Goal: Find specific page/section: Find specific page/section

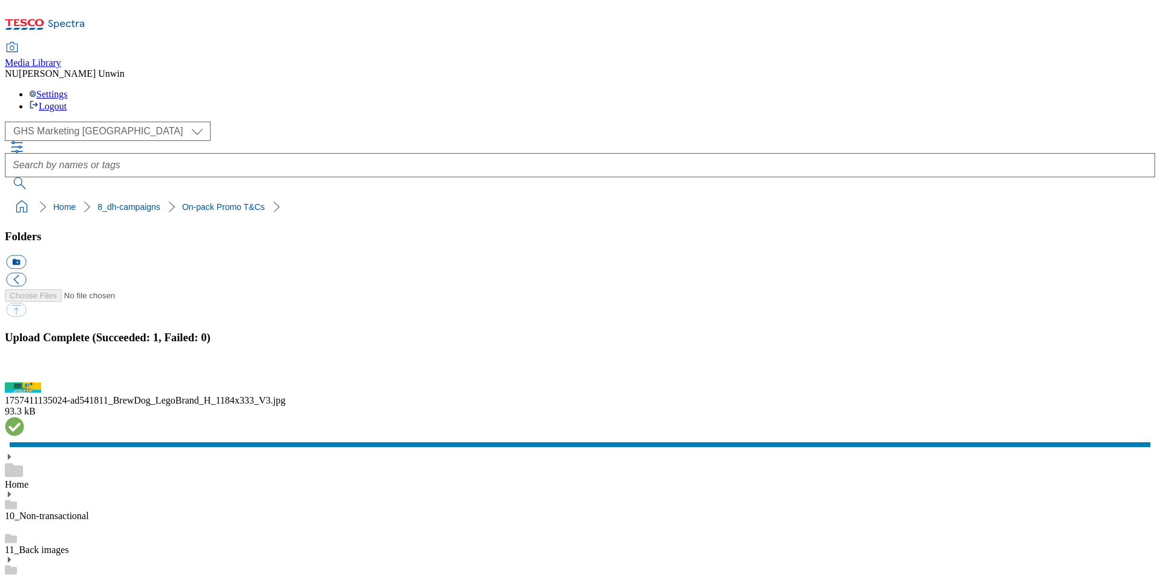
scroll to position [337, 0]
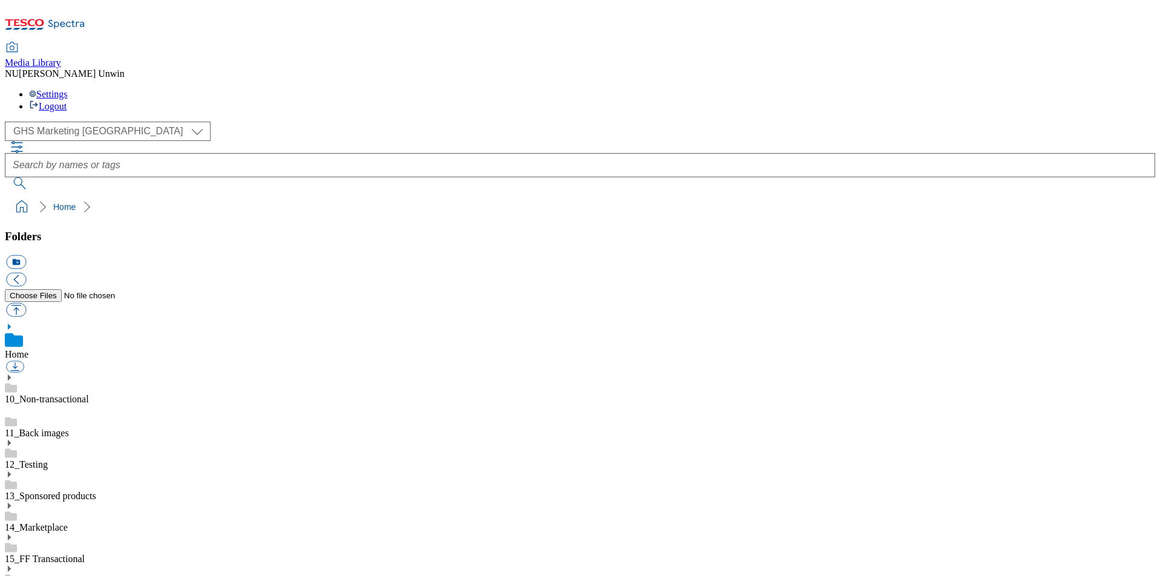
scroll to position [59, 0]
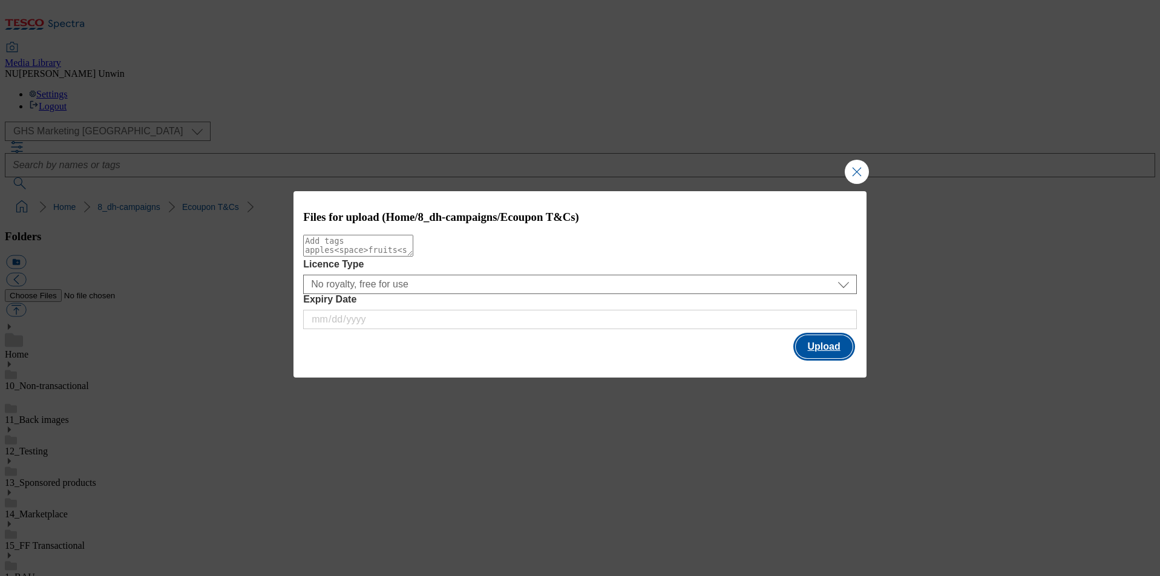
click at [835, 342] on button "Upload" at bounding box center [824, 346] width 57 height 23
